Goal: Task Accomplishment & Management: Manage account settings

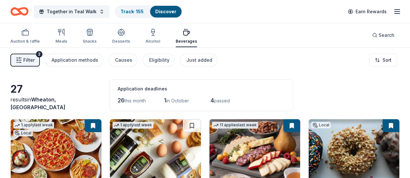
click at [21, 15] on icon "Home" at bounding box center [16, 11] width 10 height 6
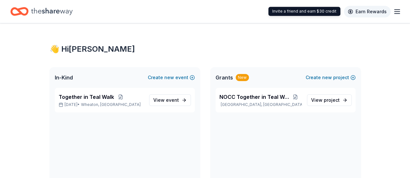
click at [384, 10] on link "Earn Rewards" at bounding box center [367, 12] width 47 height 12
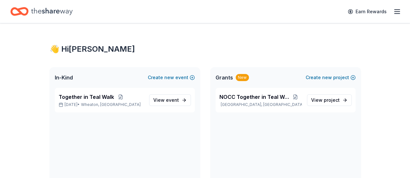
click at [393, 12] on icon "button" at bounding box center [397, 12] width 8 height 8
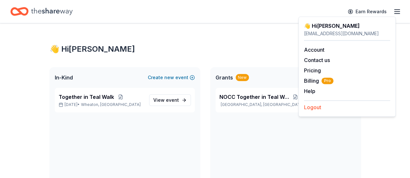
click at [316, 105] on button "Logout" at bounding box center [312, 108] width 17 height 8
